Goal: Task Accomplishment & Management: Manage account settings

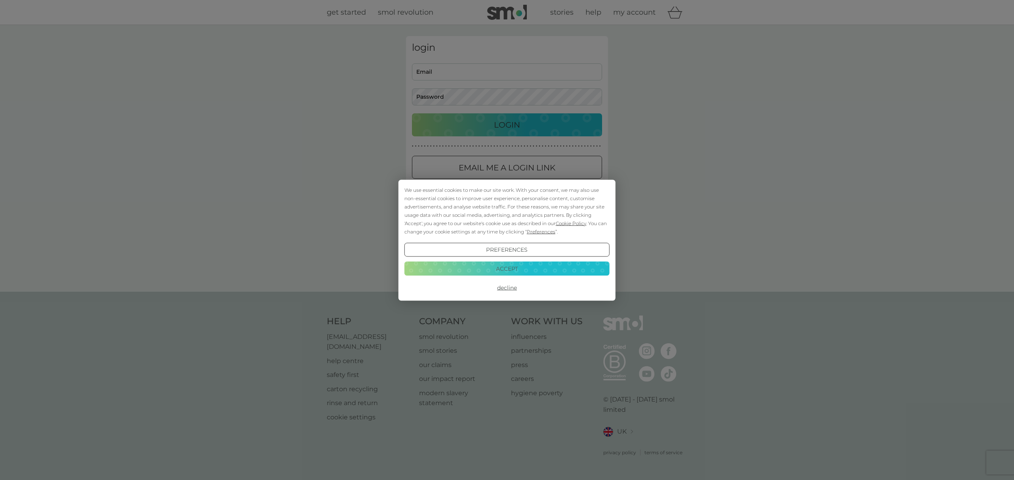
type input "john.hinchliffe@gmail.com"
click at [541, 261] on div "Preferences Decline Accept" at bounding box center [506, 268] width 205 height 52
click at [537, 270] on button "Accept" at bounding box center [506, 268] width 205 height 14
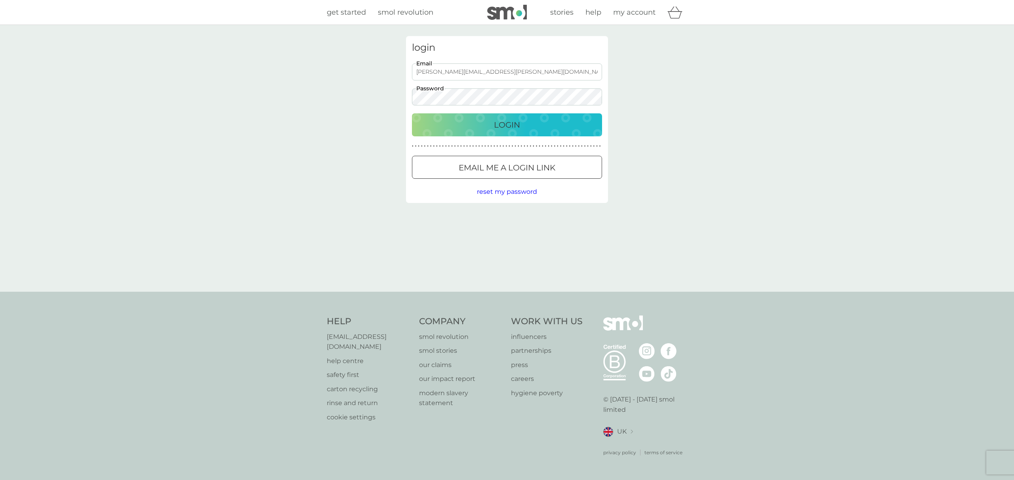
click at [534, 120] on div "Login" at bounding box center [507, 124] width 174 height 13
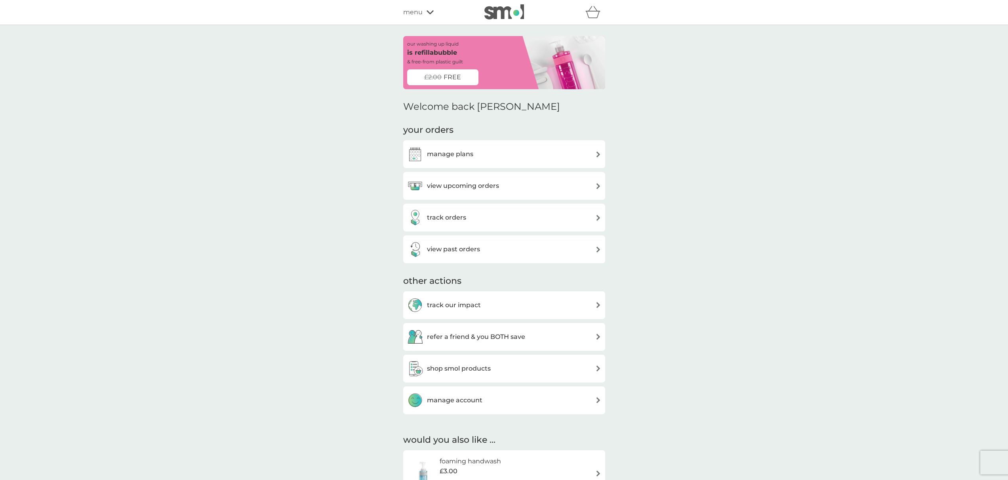
click at [534, 196] on div "view upcoming orders" at bounding box center [504, 186] width 202 height 28
click at [534, 190] on div "view upcoming orders" at bounding box center [504, 186] width 194 height 16
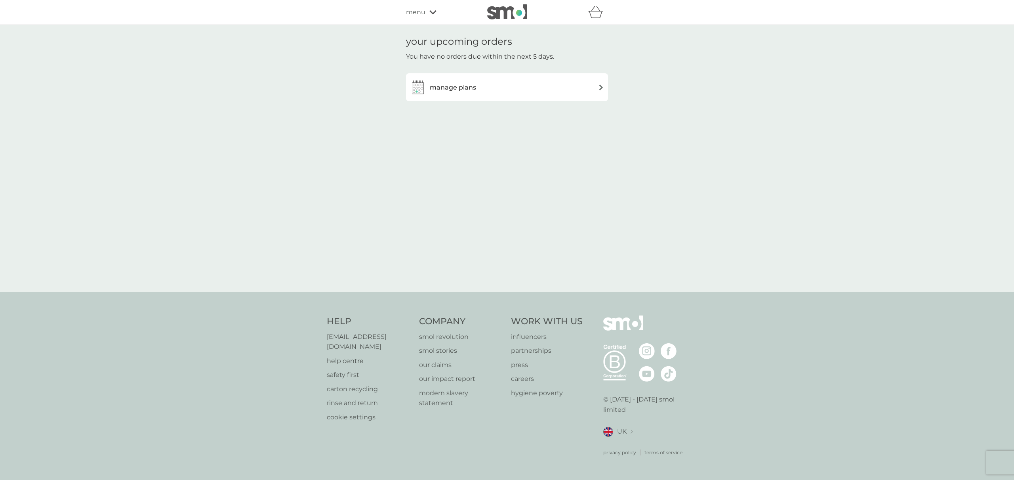
click at [477, 86] on div "manage plans" at bounding box center [507, 87] width 194 height 16
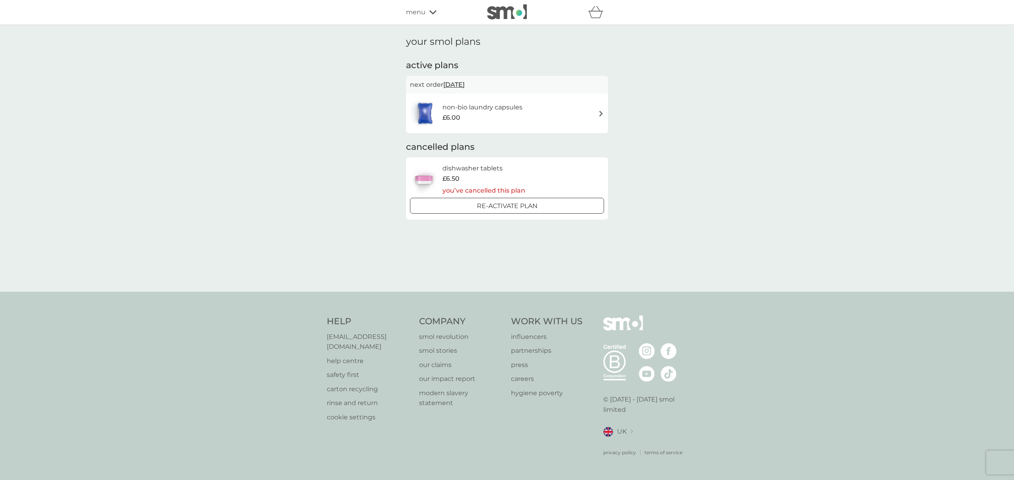
click at [501, 115] on div "£6.00" at bounding box center [482, 118] width 80 height 10
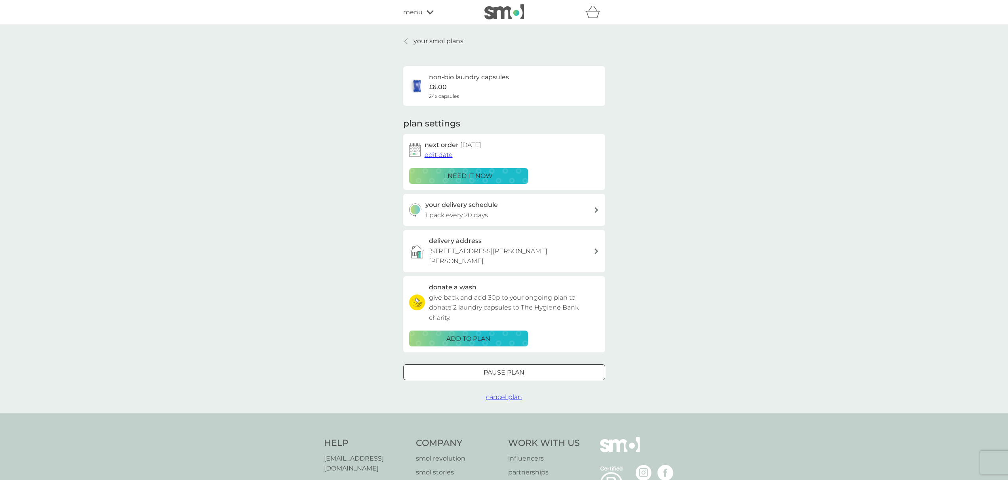
click at [487, 173] on p "i need it now" at bounding box center [468, 176] width 49 height 10
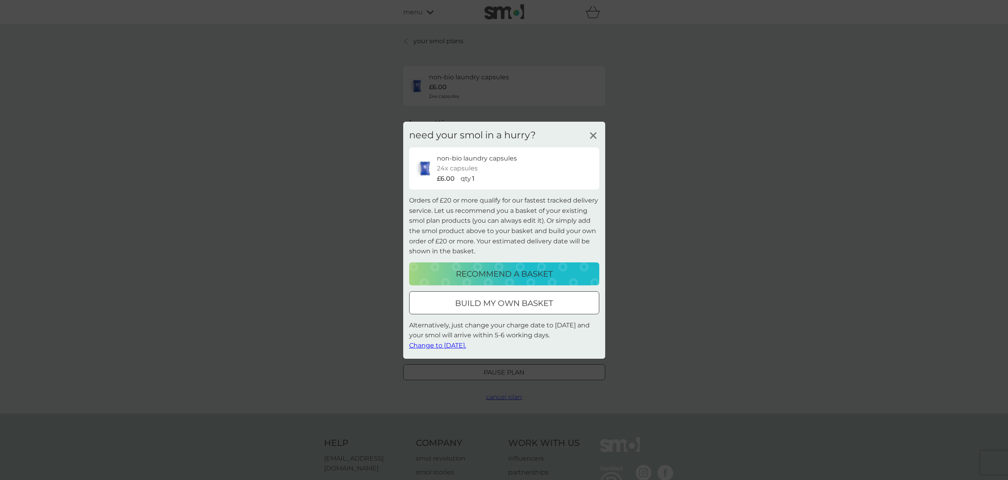
click at [705, 266] on div "need your smol in a hurry? non-bio laundry capsules 24x capsules £6.00 qty 1 Or…" at bounding box center [504, 240] width 1008 height 480
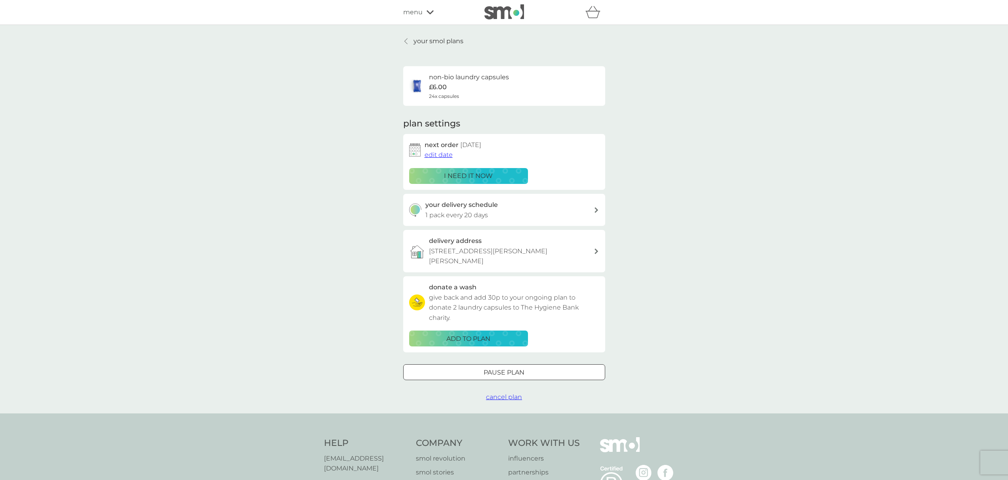
click at [435, 156] on span "edit date" at bounding box center [439, 155] width 28 height 8
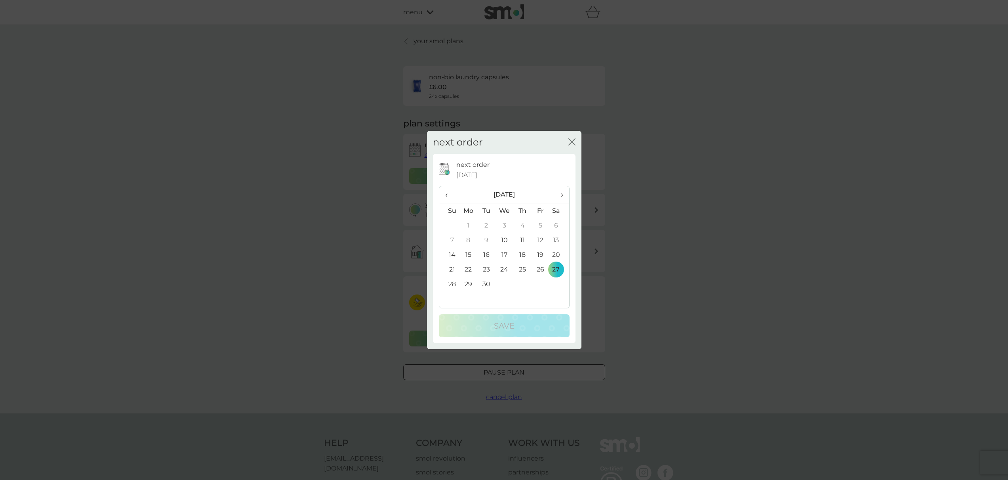
click at [504, 242] on td "10" at bounding box center [504, 240] width 18 height 15
click at [516, 323] on div "Save" at bounding box center [504, 325] width 115 height 13
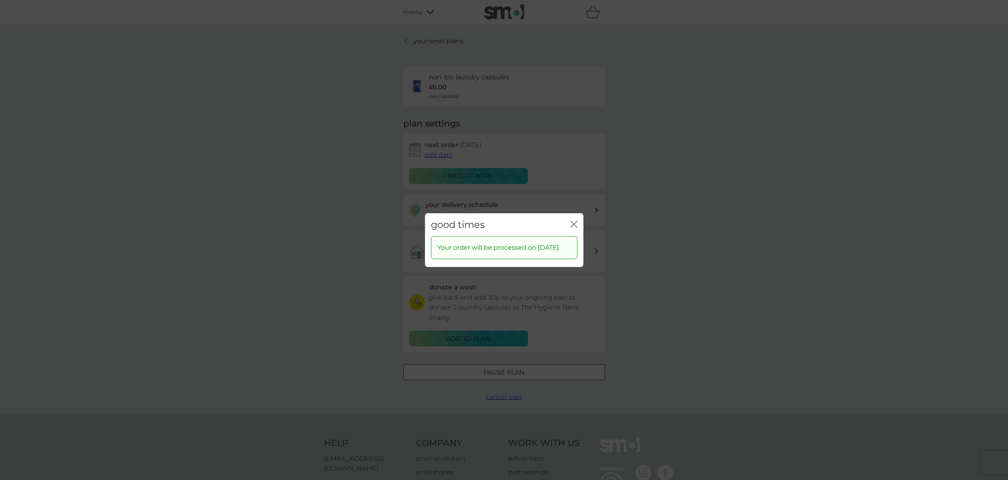
click at [572, 220] on icon "close" at bounding box center [573, 223] width 7 height 7
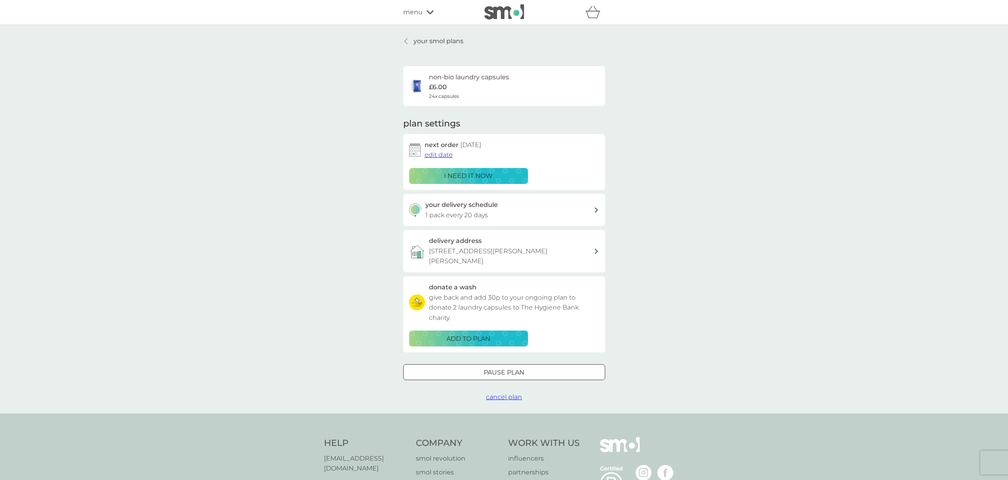
click at [681, 232] on div "your smol plans non-bio laundry capsules £6.00 24x capsules plan settings next …" at bounding box center [504, 219] width 1008 height 388
click at [562, 210] on div "your delivery schedule 1 pack every 20 days" at bounding box center [509, 210] width 168 height 20
select select "21"
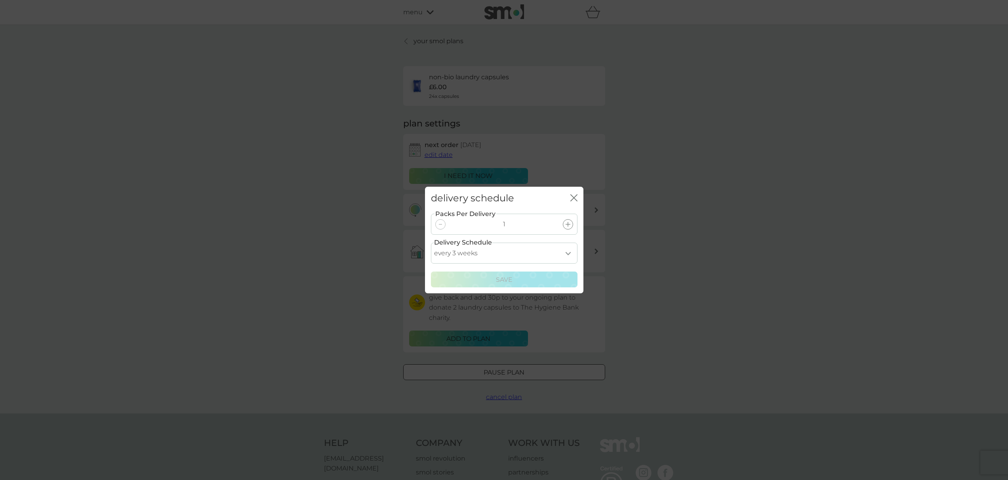
click at [571, 225] on div at bounding box center [568, 224] width 10 height 10
click at [521, 280] on div "Save" at bounding box center [504, 280] width 136 height 10
